Goal: Task Accomplishment & Management: Manage account settings

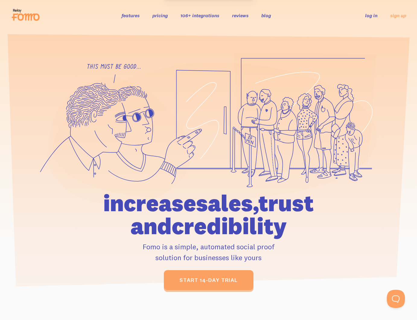
click at [371, 11] on div "features pricing 106+ integrations reviews blog log in sign up log in sign up" at bounding box center [208, 15] width 395 height 16
click at [371, 16] on link "log in" at bounding box center [371, 15] width 12 height 6
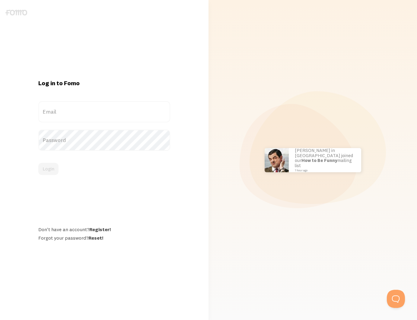
click at [116, 121] on label "Email" at bounding box center [104, 111] width 132 height 21
click at [116, 121] on input "Email" at bounding box center [104, 111] width 132 height 21
click at [109, 113] on label "Email" at bounding box center [104, 111] width 132 height 21
click at [109, 113] on input "Email" at bounding box center [104, 111] width 132 height 21
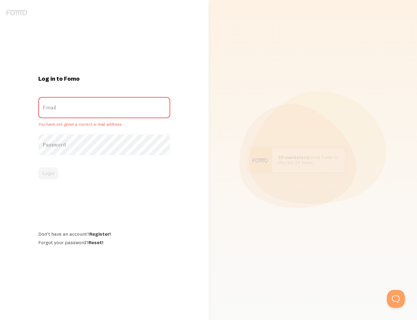
click at [191, 162] on div "Log in to Fomo Email You have not given a correct e-mail address Password Login…" at bounding box center [104, 160] width 209 height 170
